Goal: Connect with others: Establish contact or relationships with other users

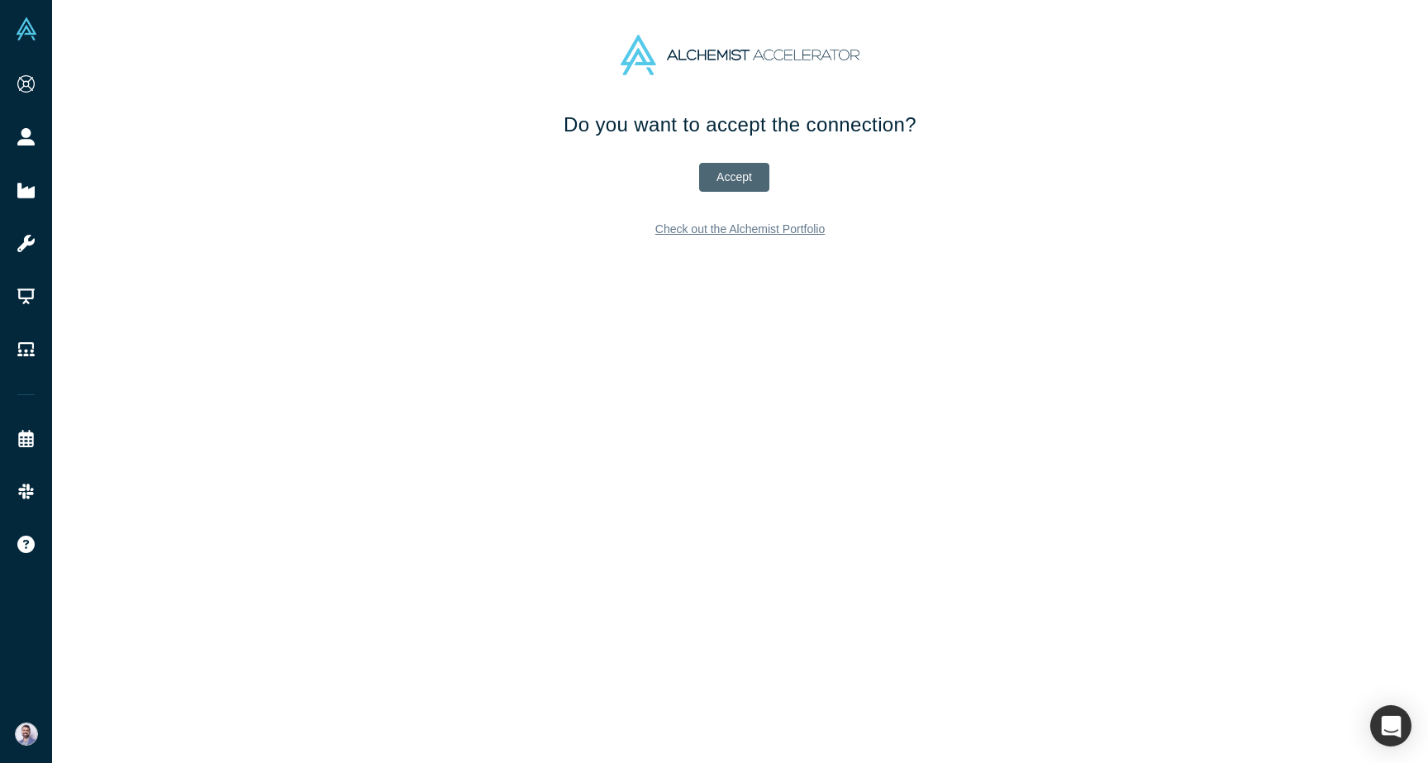
click at [733, 174] on button "Accept" at bounding box center [734, 177] width 70 height 29
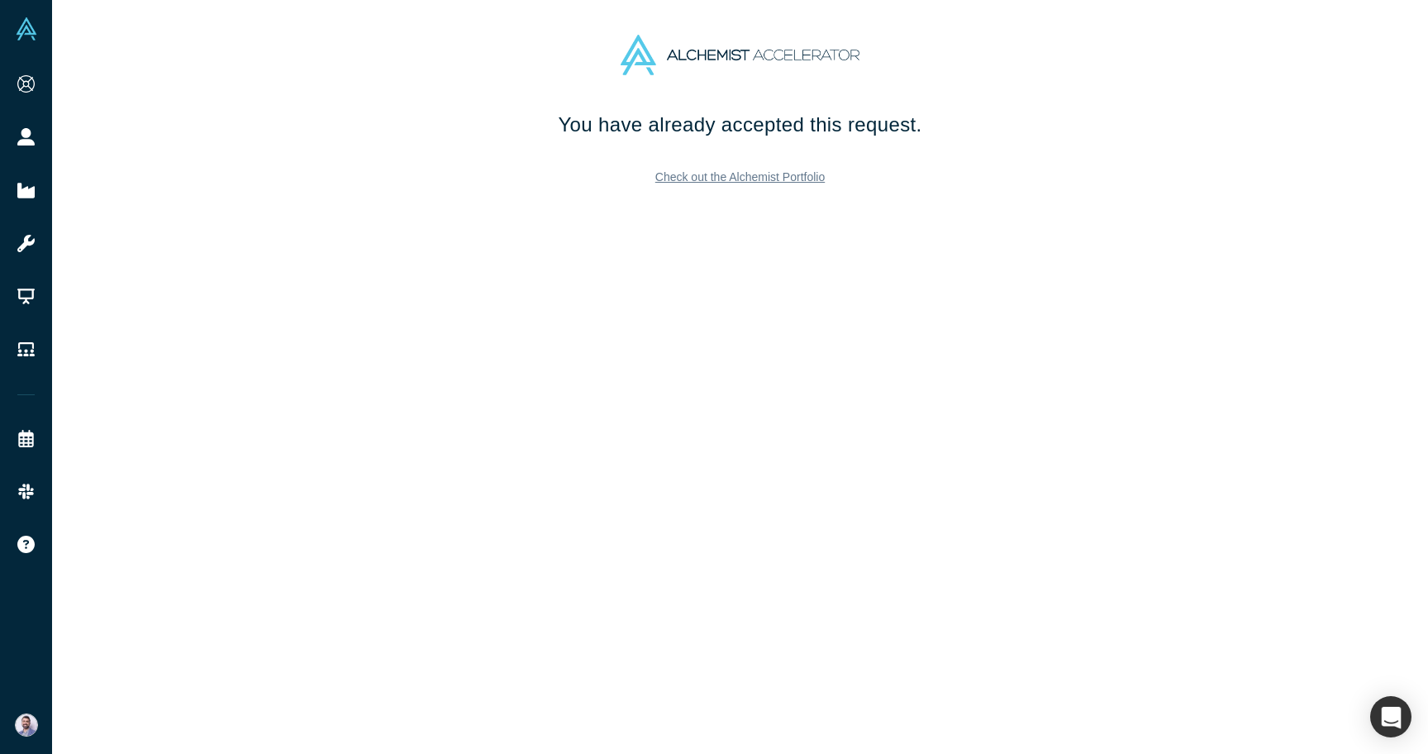
click at [656, 113] on h1 "You have already accepted this request." at bounding box center [740, 125] width 694 height 30
